Goal: Find specific page/section: Find specific page/section

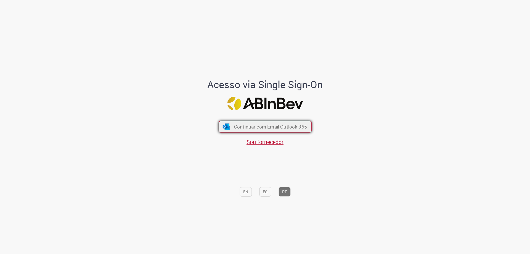
click at [241, 124] on span "Continuar com Email Outlook 365" at bounding box center [270, 126] width 73 height 6
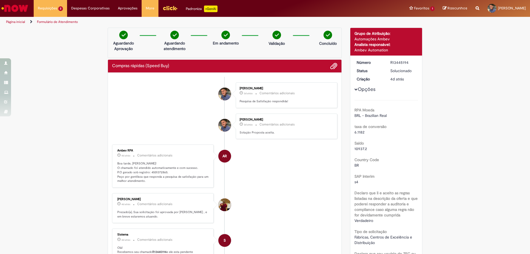
click at [17, 9] on img "Ir para a Homepage" at bounding box center [15, 8] width 28 height 11
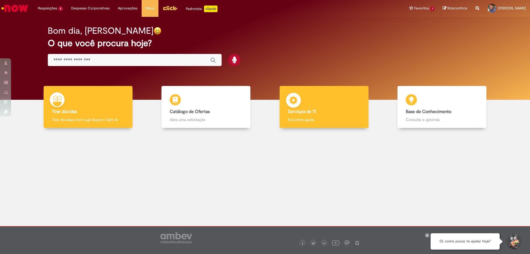
click at [313, 114] on div "Serviços de TI Serviços de TI Encontre ajuda" at bounding box center [324, 107] width 89 height 42
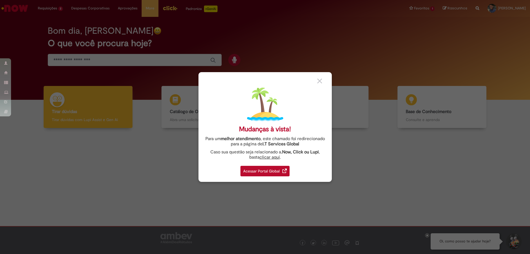
click at [270, 172] on div "Acessar Portal Global" at bounding box center [265, 171] width 49 height 10
